Goal: Information Seeking & Learning: Learn about a topic

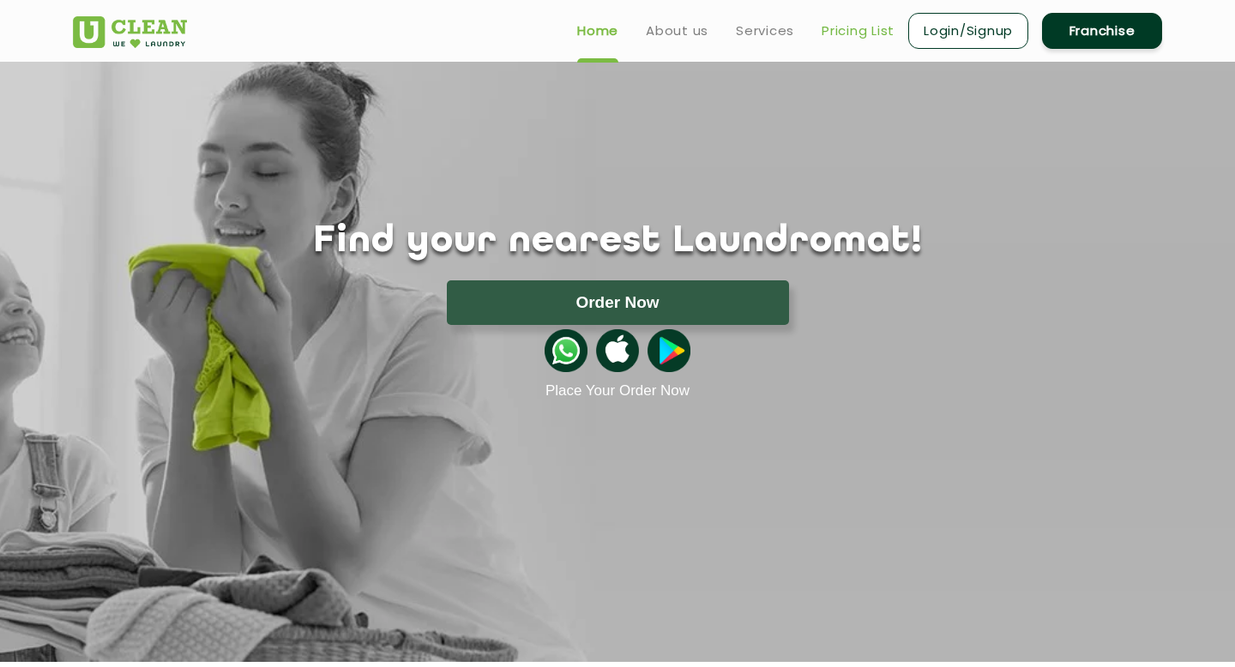
click at [858, 23] on link "Pricing List" at bounding box center [857, 31] width 73 height 21
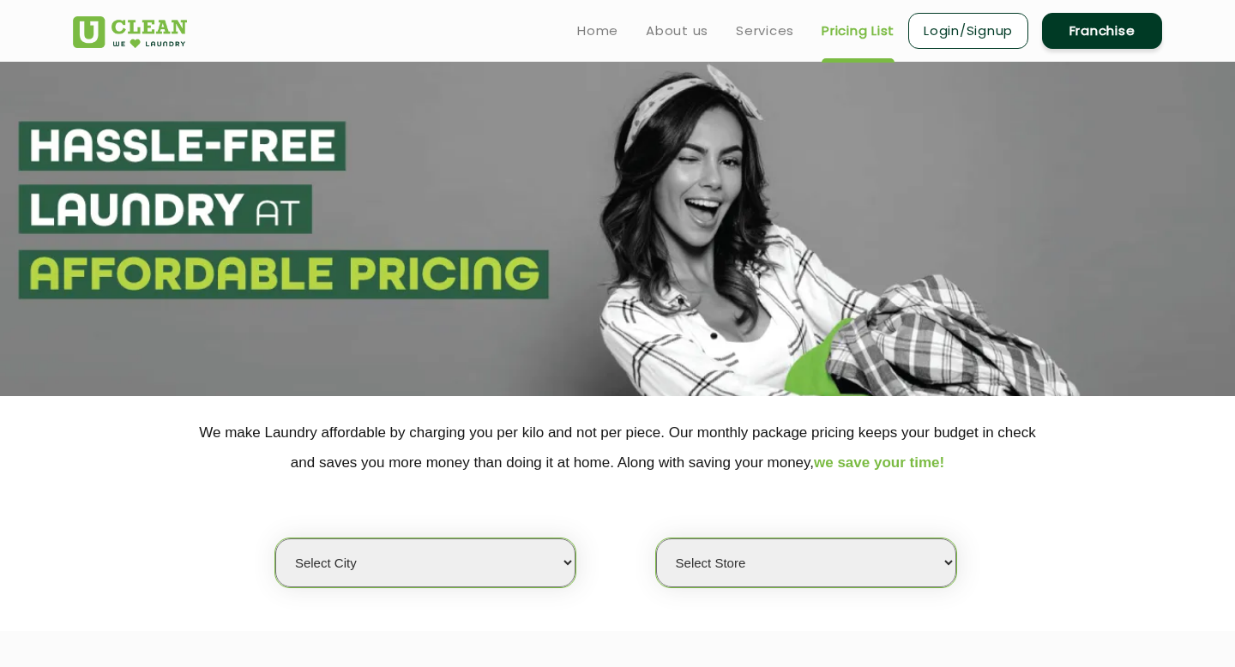
click at [550, 568] on select "Select city [GEOGRAPHIC_DATA] [GEOGRAPHIC_DATA] [GEOGRAPHIC_DATA] [GEOGRAPHIC_D…" at bounding box center [425, 562] width 300 height 49
select select "26"
click at [275, 538] on select "Select city [GEOGRAPHIC_DATA] [GEOGRAPHIC_DATA] [GEOGRAPHIC_DATA] [GEOGRAPHIC_D…" at bounding box center [425, 562] width 300 height 49
click at [861, 572] on select "Select Store [GEOGRAPHIC_DATA][PERSON_NAME] [GEOGRAPHIC_DATA] [PERSON_NAME][GEO…" at bounding box center [806, 562] width 300 height 49
select select "300"
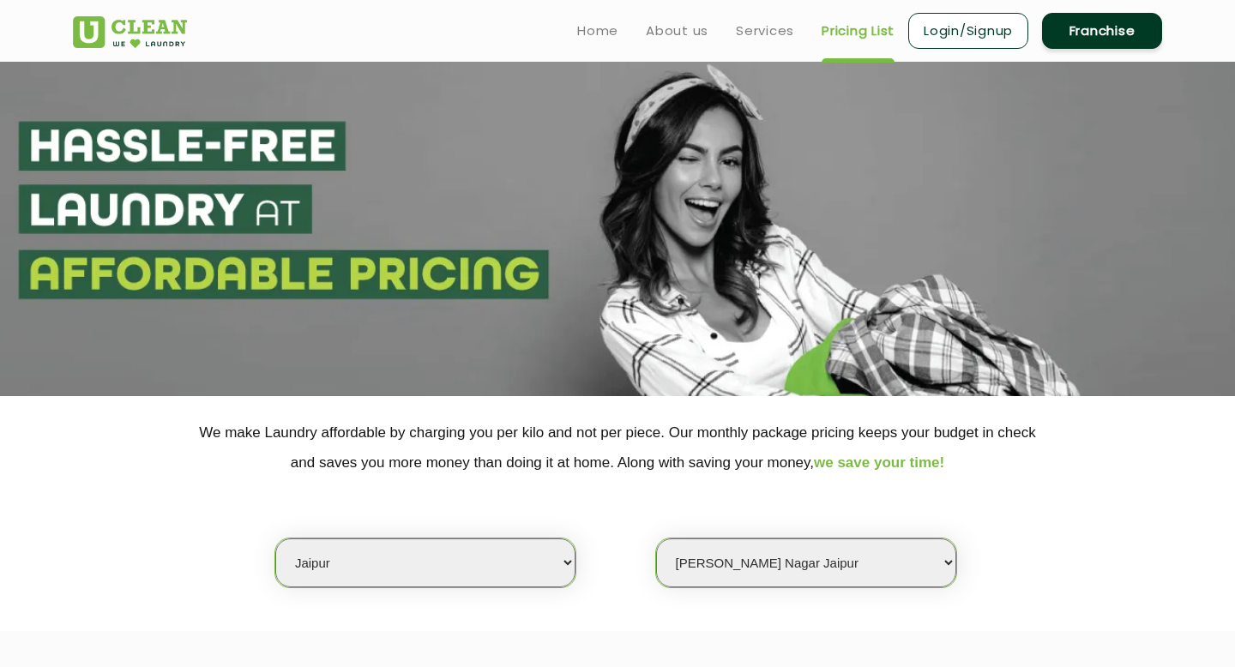
click at [656, 538] on select "Select Store [GEOGRAPHIC_DATA][PERSON_NAME] [GEOGRAPHIC_DATA] [PERSON_NAME][GEO…" at bounding box center [806, 562] width 300 height 49
click at [1025, 487] on div "Select city [GEOGRAPHIC_DATA] [GEOGRAPHIC_DATA] [GEOGRAPHIC_DATA] [GEOGRAPHIC_D…" at bounding box center [617, 533] width 1115 height 111
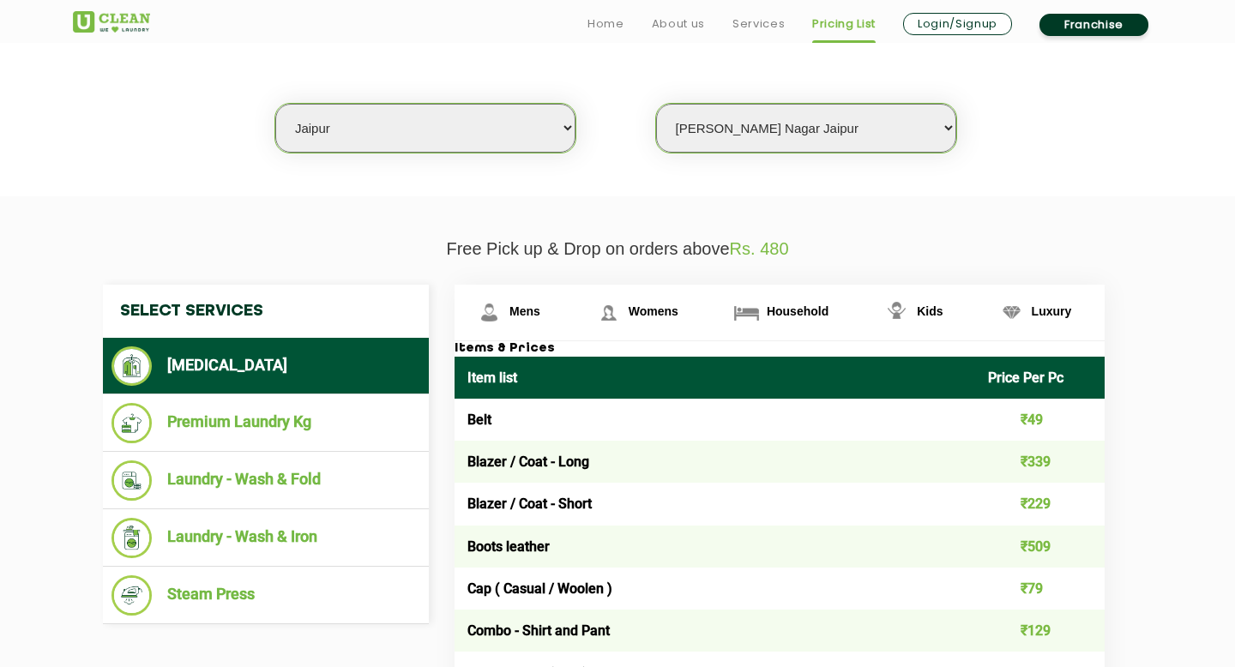
scroll to position [446, 0]
